Goal: Transaction & Acquisition: Book appointment/travel/reservation

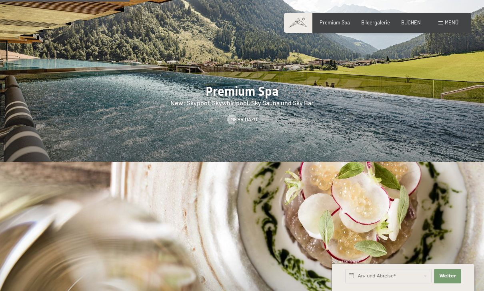
scroll to position [970, 0]
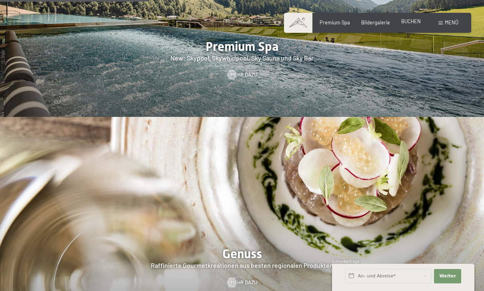
click at [412, 22] on span "BUCHEN" at bounding box center [411, 21] width 20 height 6
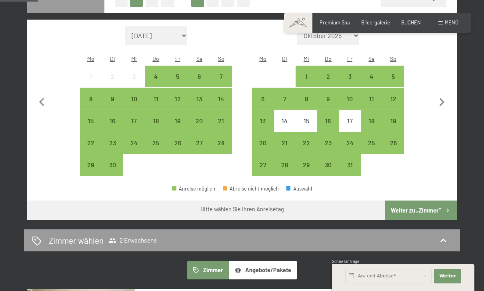
scroll to position [208, 0]
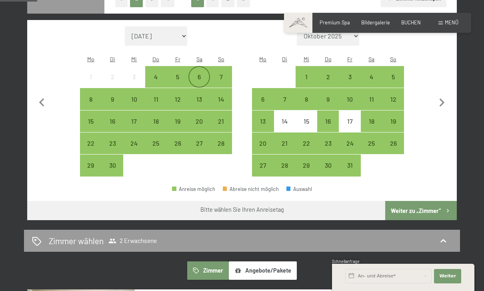
click at [202, 74] on div "6" at bounding box center [199, 84] width 20 height 20
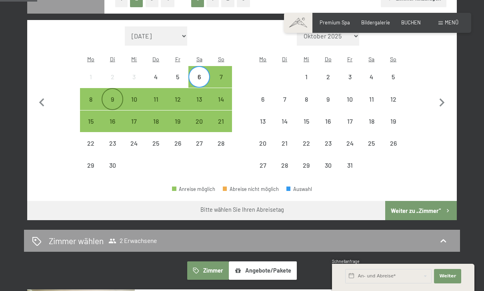
click at [116, 96] on div "9" at bounding box center [112, 106] width 20 height 20
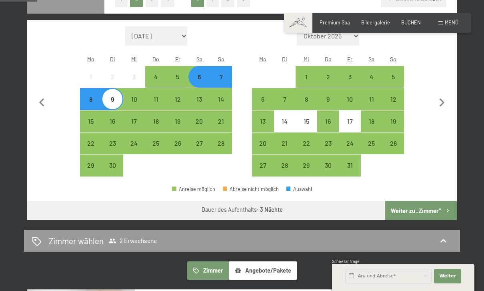
click at [435, 201] on button "Weiter zu „Zimmer“" at bounding box center [421, 210] width 72 height 19
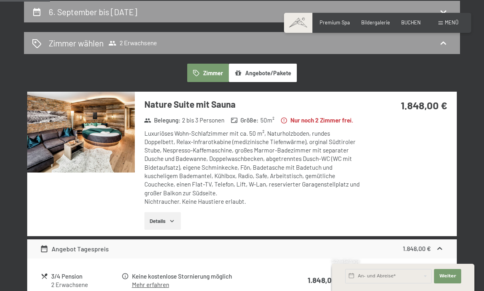
click at [171, 223] on button "Details" at bounding box center [162, 221] width 36 height 18
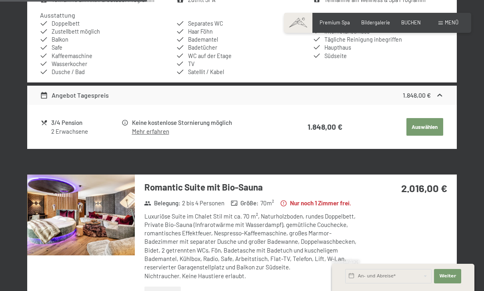
scroll to position [406, 0]
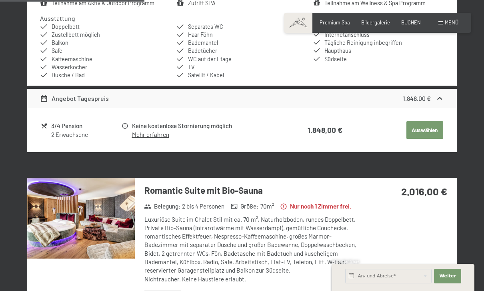
click at [138, 138] on link "Mehr erfahren" at bounding box center [150, 134] width 37 height 7
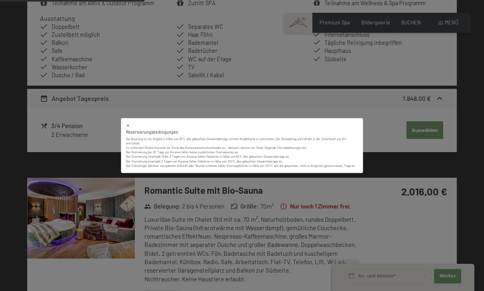
click at [126, 123] on icon at bounding box center [128, 125] width 4 height 4
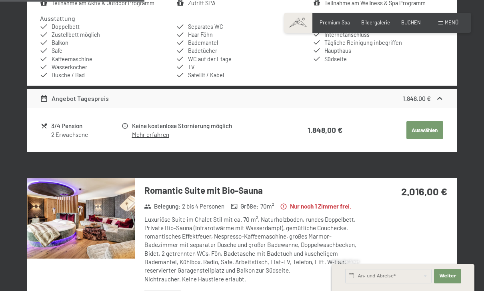
click at [48, 135] on div "3/4 Pension 2 Erwachsene" at bounding box center [81, 130] width 80 height 18
click at [58, 130] on div "3/4 Pension" at bounding box center [86, 125] width 70 height 9
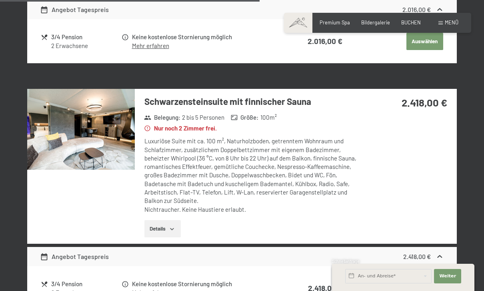
scroll to position [726, 0]
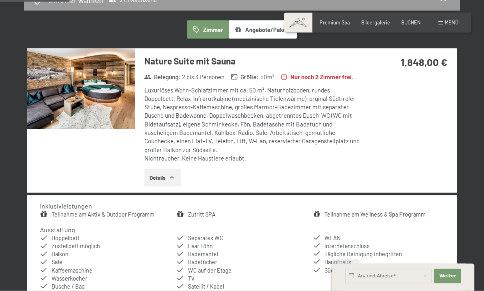
click at [63, 106] on img at bounding box center [81, 88] width 108 height 80
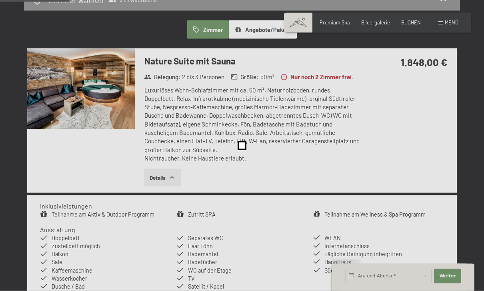
scroll to position [195, 0]
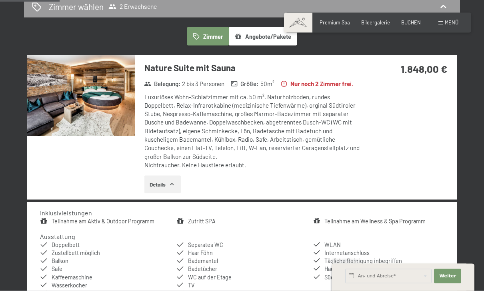
scroll to position [135, 0]
